Goal: Information Seeking & Learning: Learn about a topic

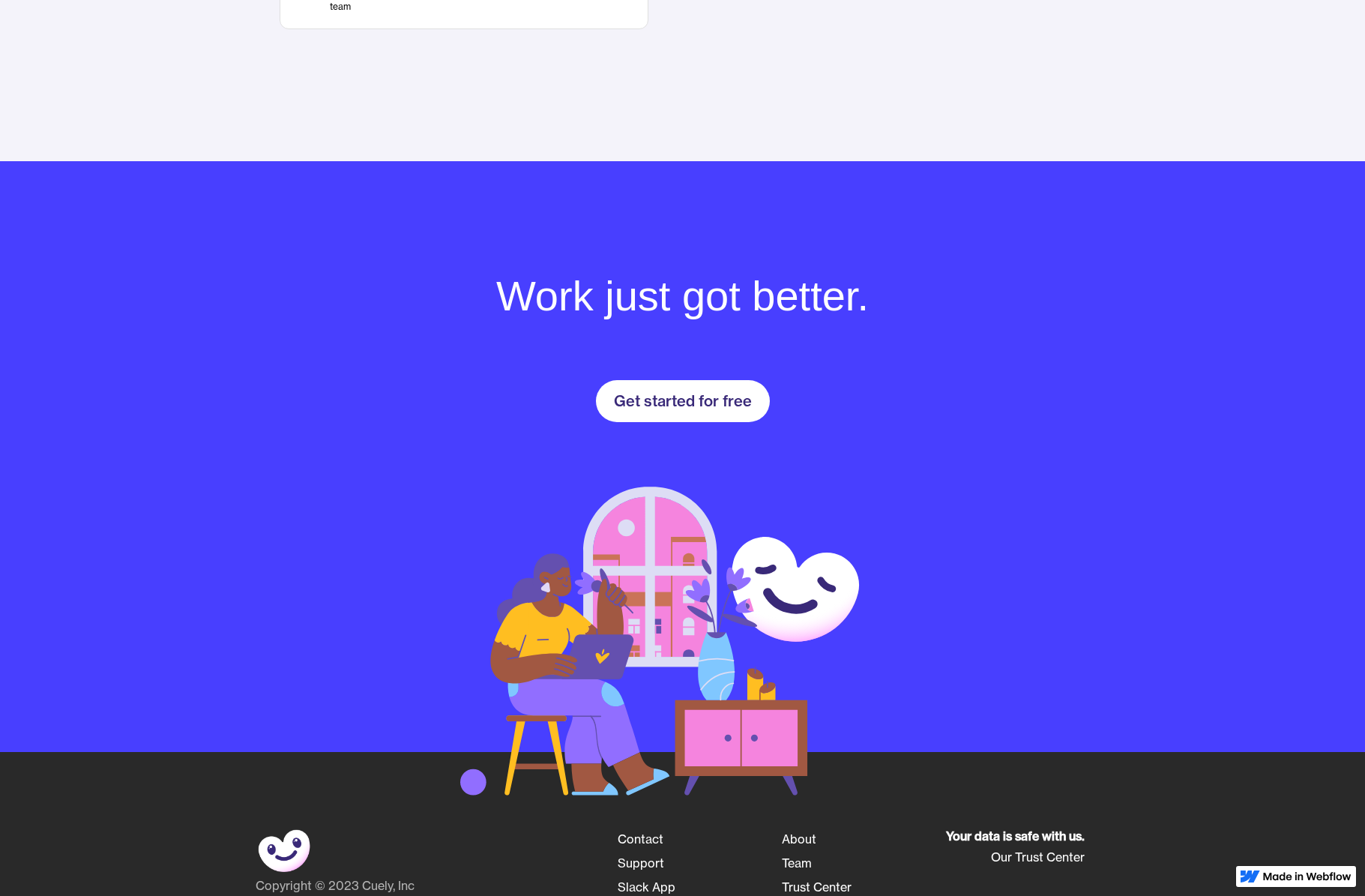
scroll to position [2038, 0]
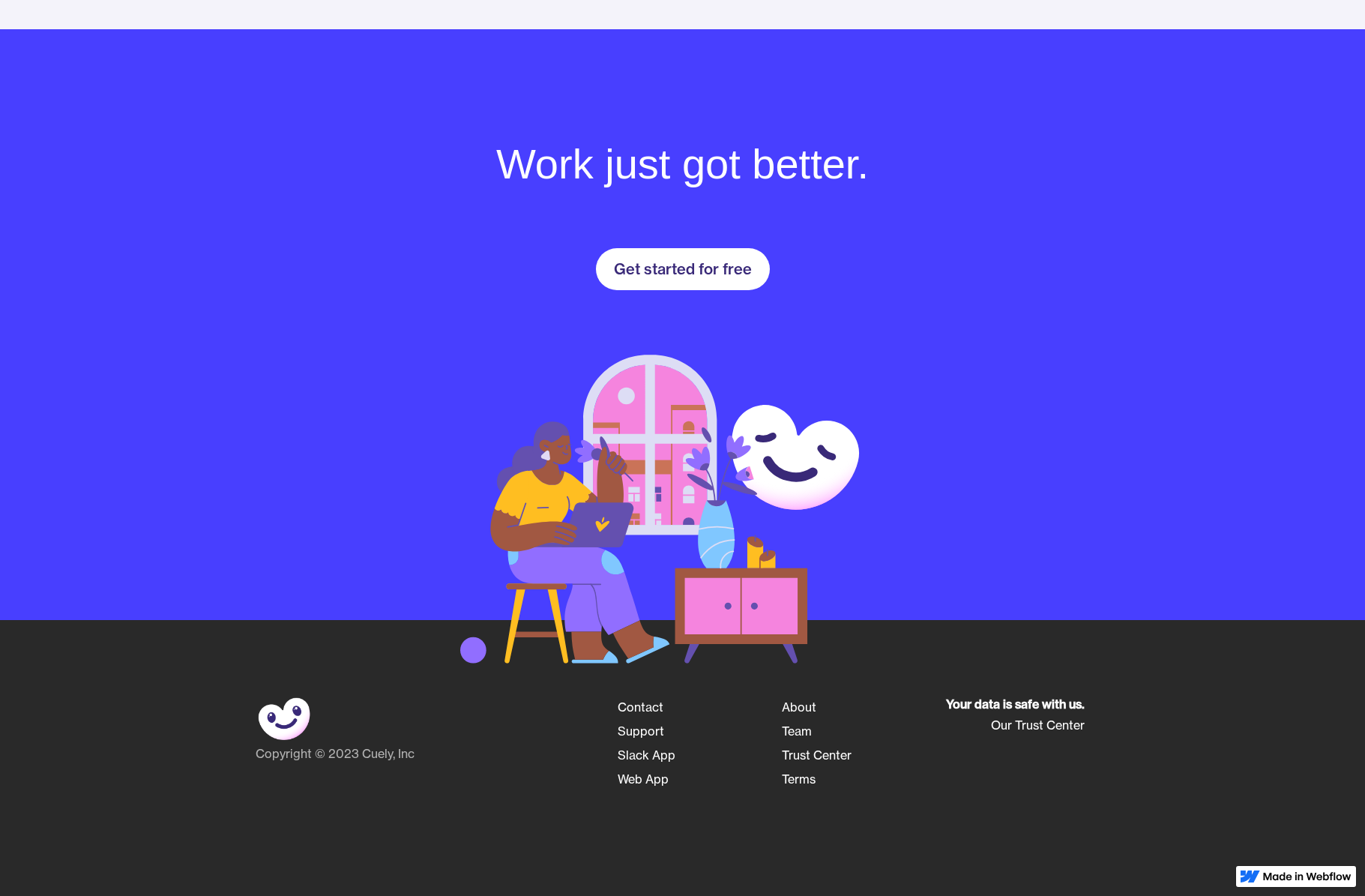
click at [809, 709] on link "About" at bounding box center [799, 706] width 35 height 24
click at [798, 704] on link "About" at bounding box center [799, 706] width 35 height 24
click at [799, 708] on link "About" at bounding box center [799, 706] width 35 height 24
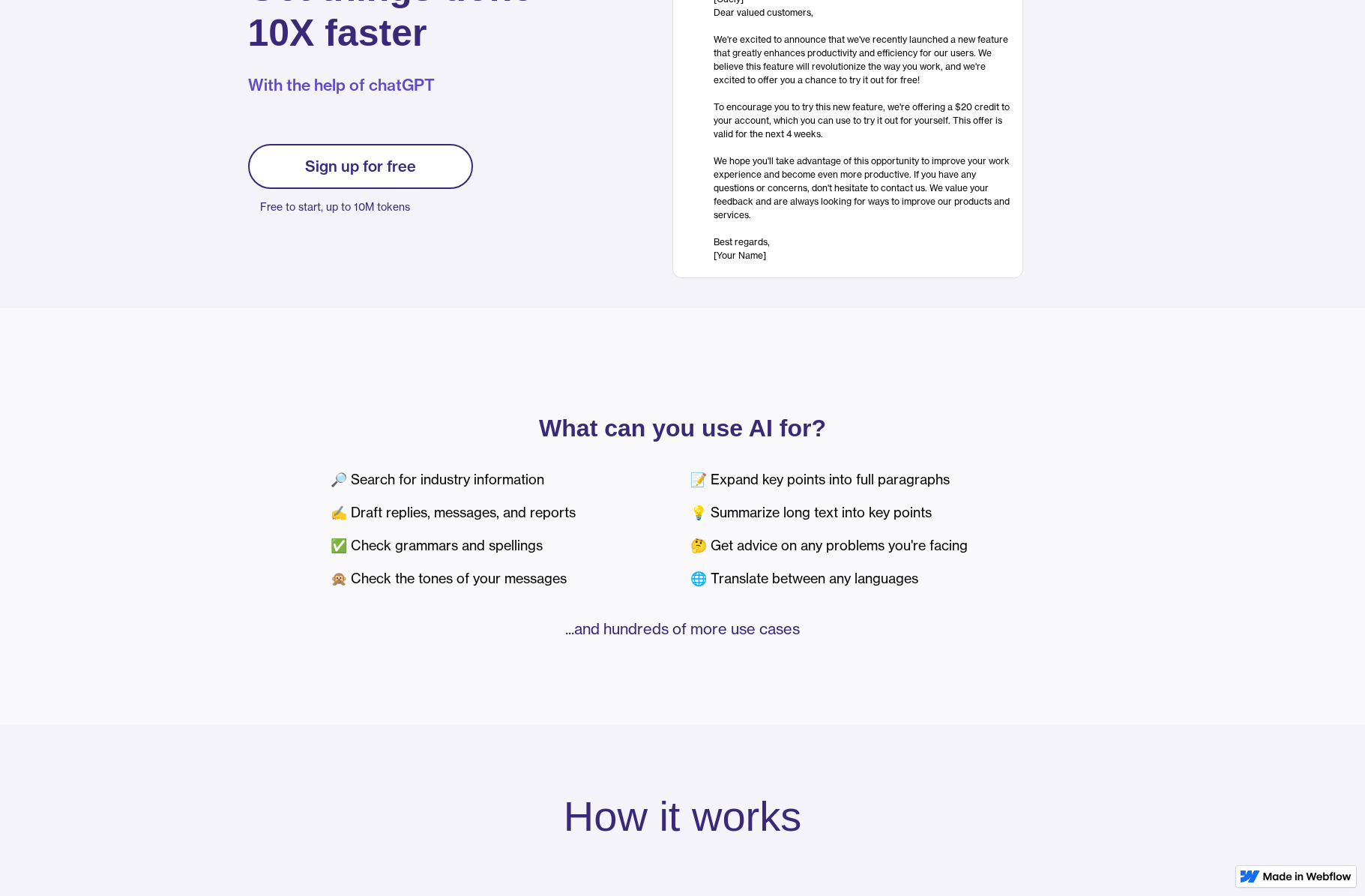
scroll to position [0, 0]
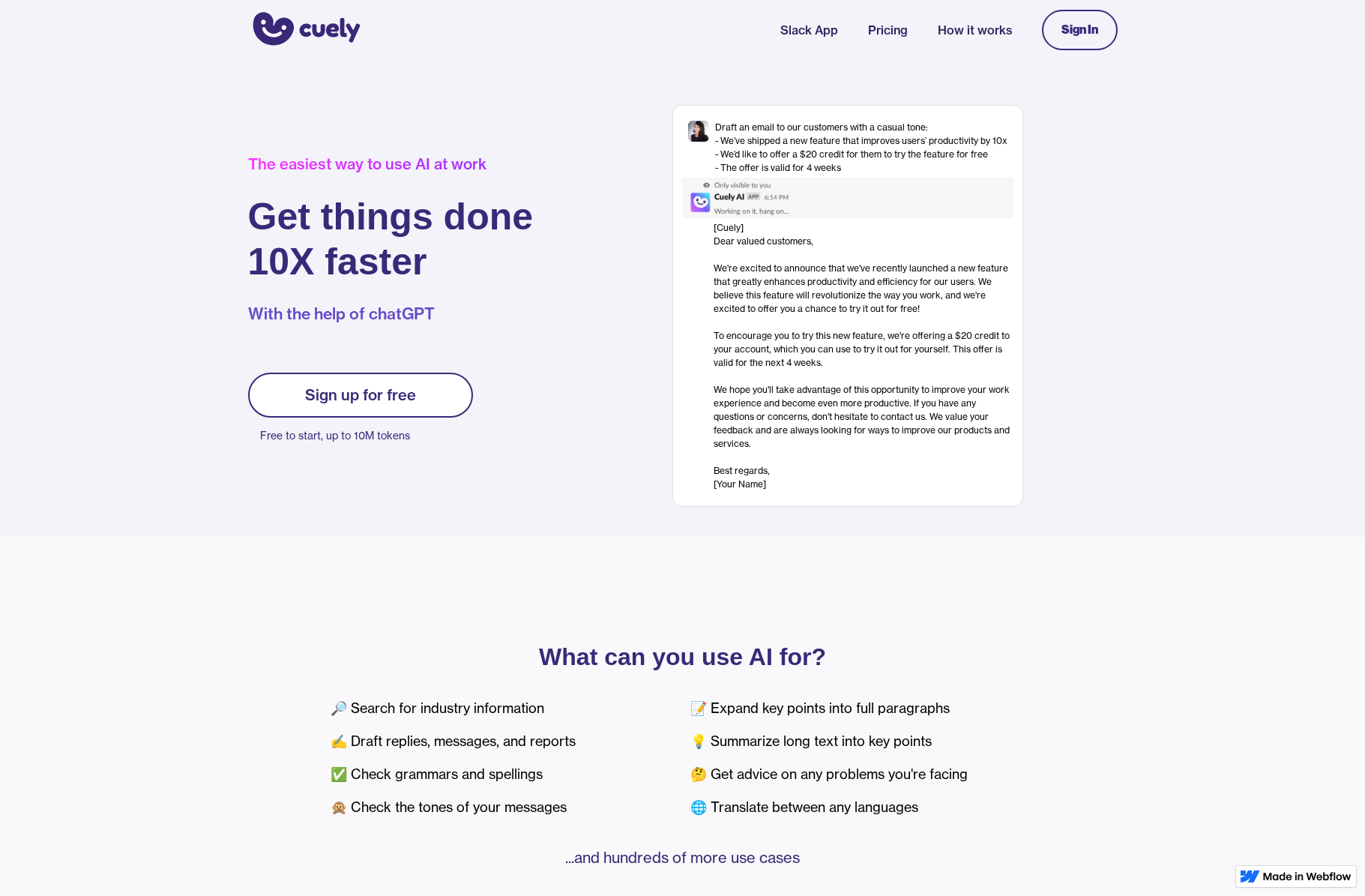
click at [871, 31] on link "Pricing" at bounding box center [888, 30] width 40 height 18
